Goal: Task Accomplishment & Management: Manage account settings

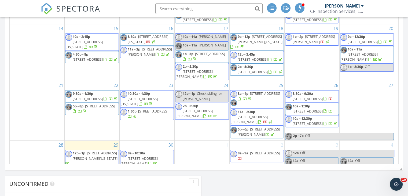
scroll to position [100, 0]
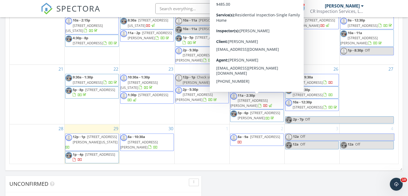
click at [261, 101] on span "886 Hadley Rd, Norfolk 23502" at bounding box center [251, 103] width 42 height 10
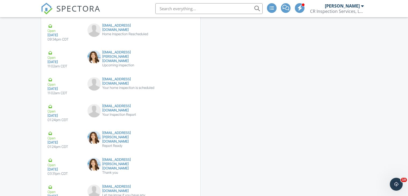
scroll to position [743, 0]
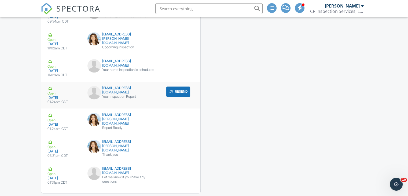
click at [109, 94] on div "mnarroyo0774@gmail.com Your Inspection Report" at bounding box center [120, 94] width 73 height 16
click at [183, 87] on button "Resend" at bounding box center [178, 91] width 24 height 10
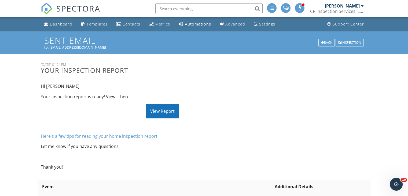
click at [163, 111] on div "View Report" at bounding box center [162, 111] width 33 height 14
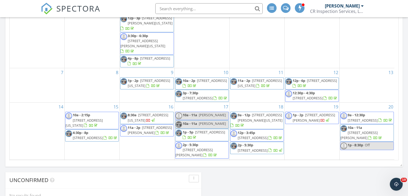
scroll to position [336, 0]
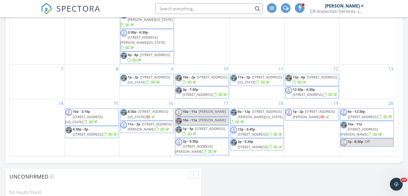
click at [309, 116] on span "1813 Lake View Dr, Hampton 23666" at bounding box center [314, 114] width 42 height 10
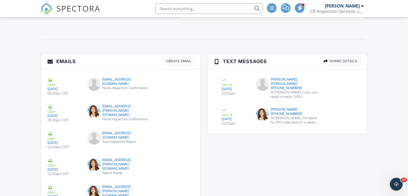
scroll to position [582, 0]
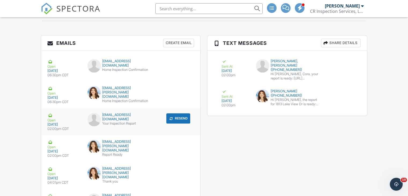
click at [176, 116] on button "Resend" at bounding box center [178, 118] width 24 height 10
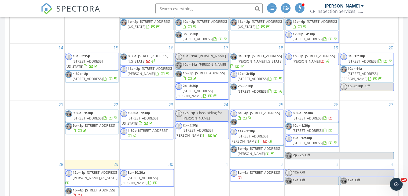
scroll to position [261, 0]
